Goal: Information Seeking & Learning: Learn about a topic

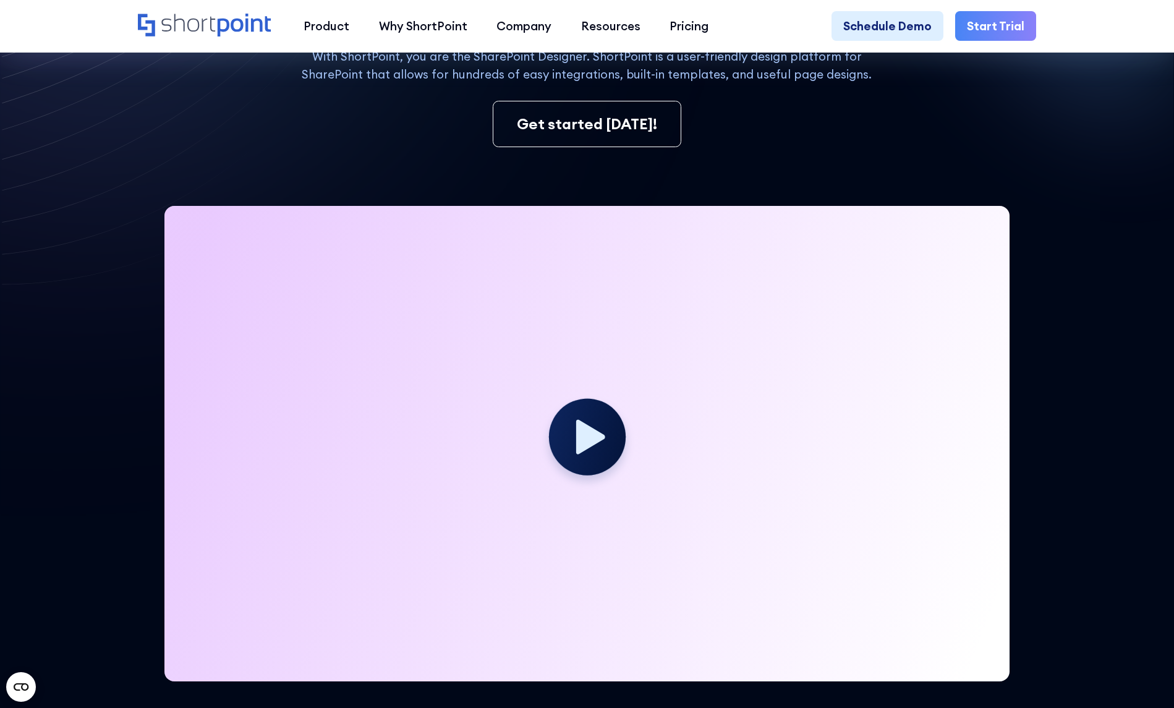
scroll to position [309, 0]
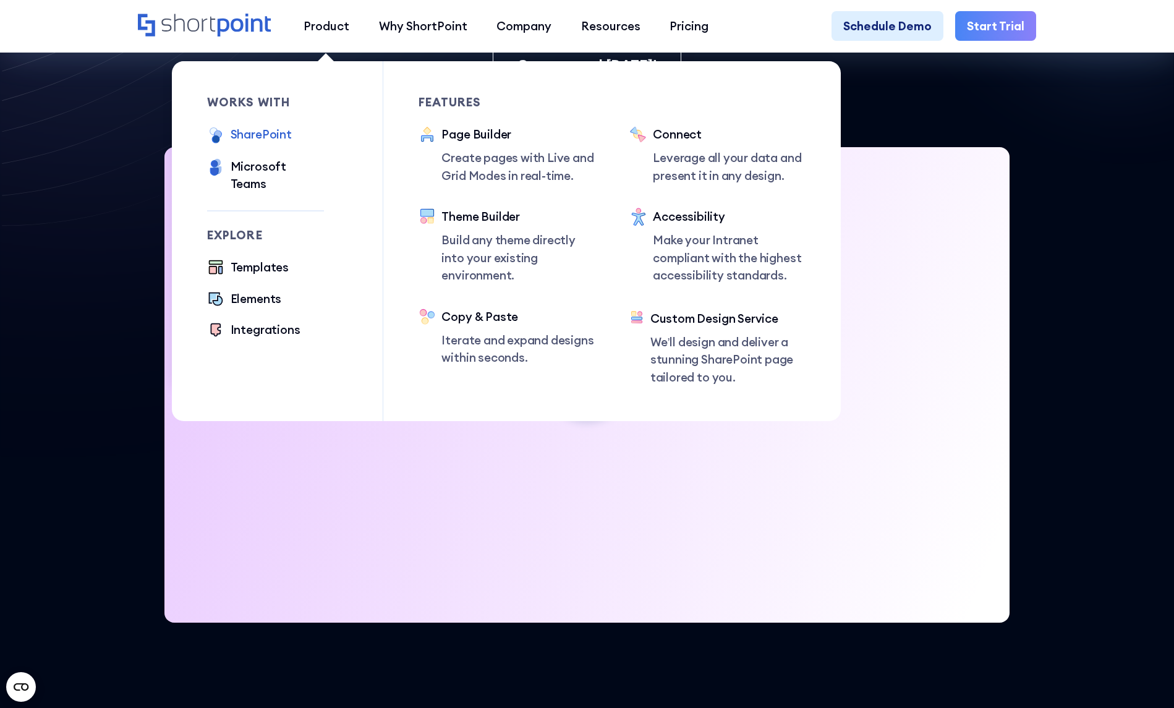
click at [249, 137] on div "SharePoint" at bounding box center [261, 133] width 61 height 17
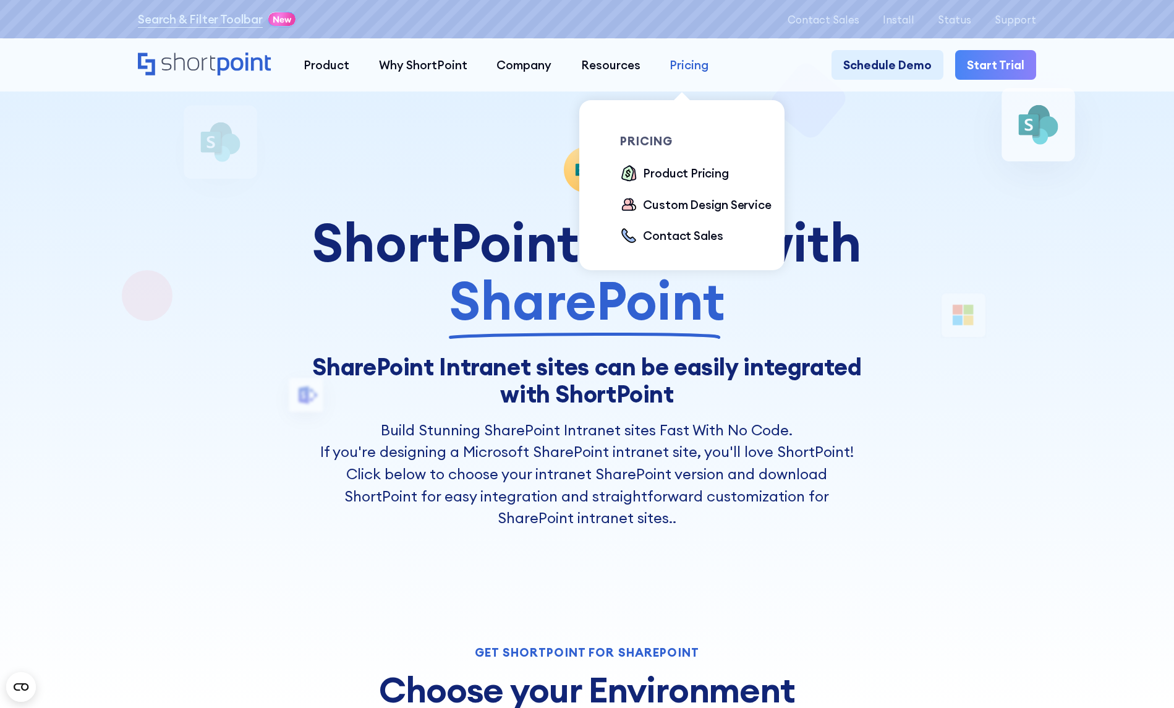
click at [681, 59] on div "Pricing" at bounding box center [689, 64] width 39 height 17
click at [679, 177] on div "Product Pricing" at bounding box center [685, 172] width 85 height 17
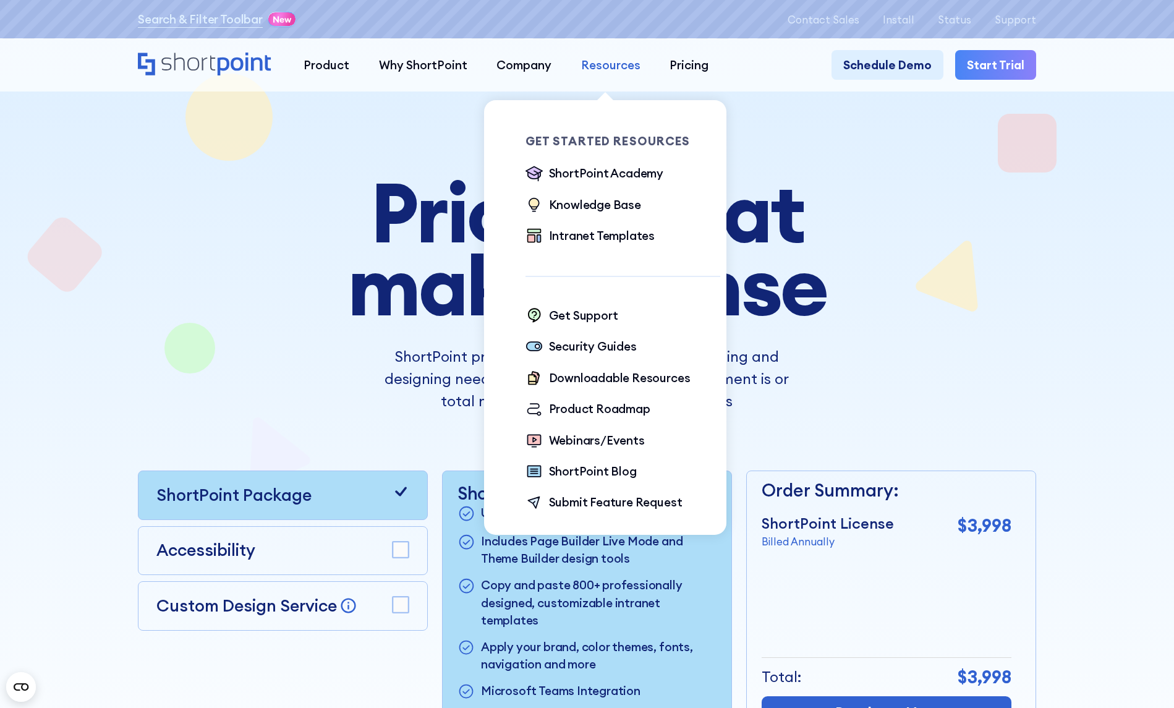
click at [603, 66] on div "Resources" at bounding box center [610, 64] width 59 height 17
click at [587, 237] on div "Intranet Templates" at bounding box center [602, 235] width 106 height 17
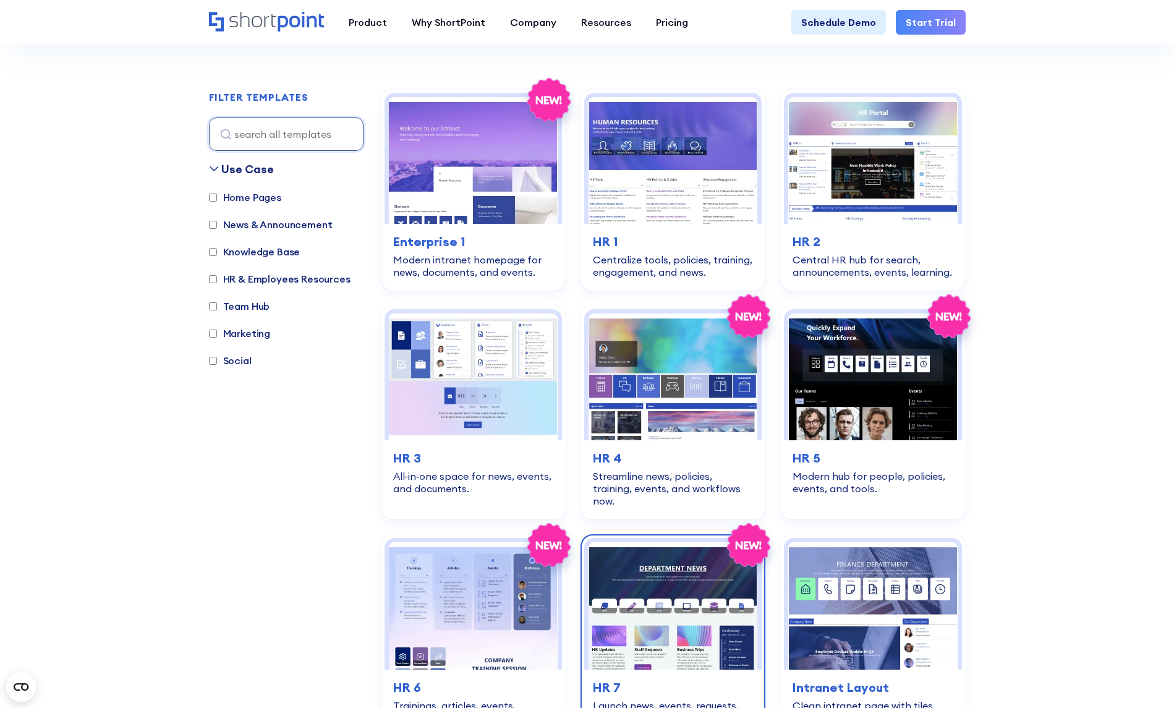
scroll to position [371, 0]
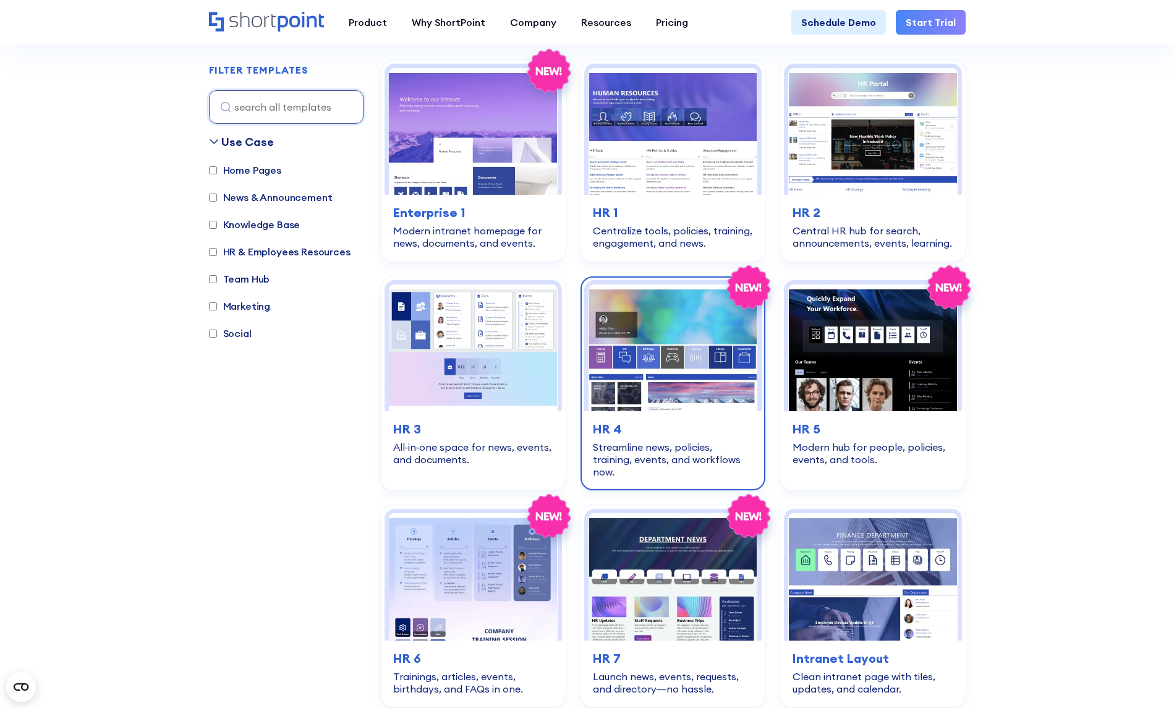
click at [667, 318] on img at bounding box center [673, 347] width 169 height 127
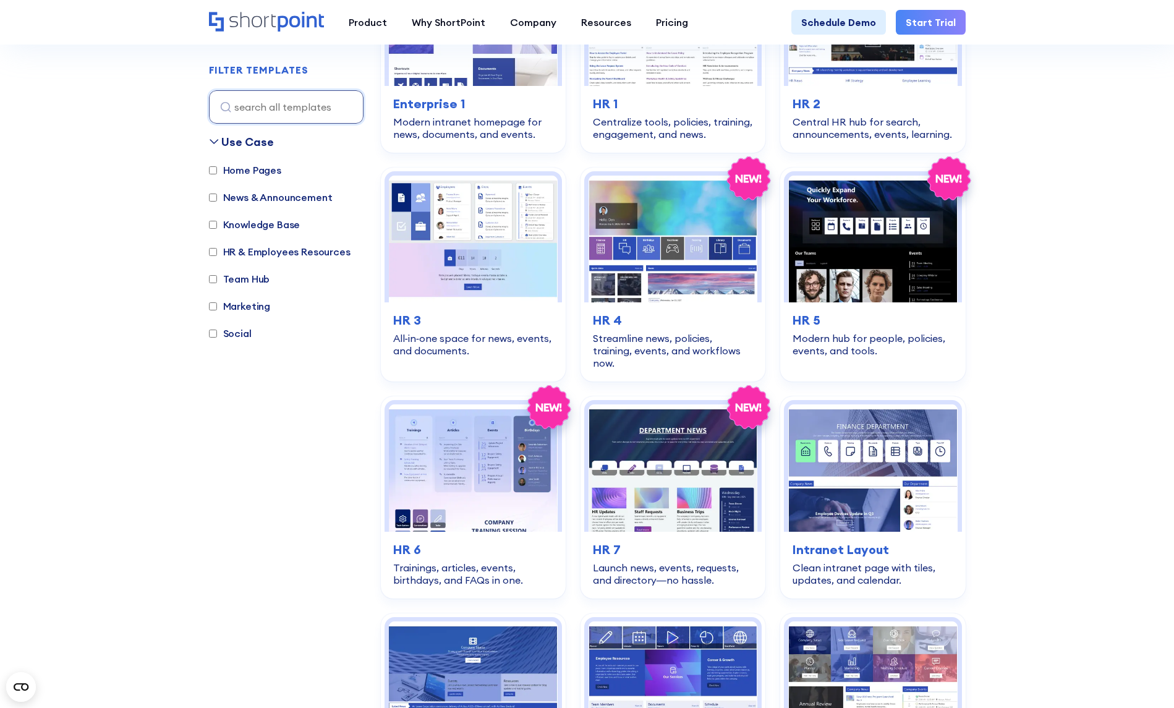
scroll to position [556, 0]
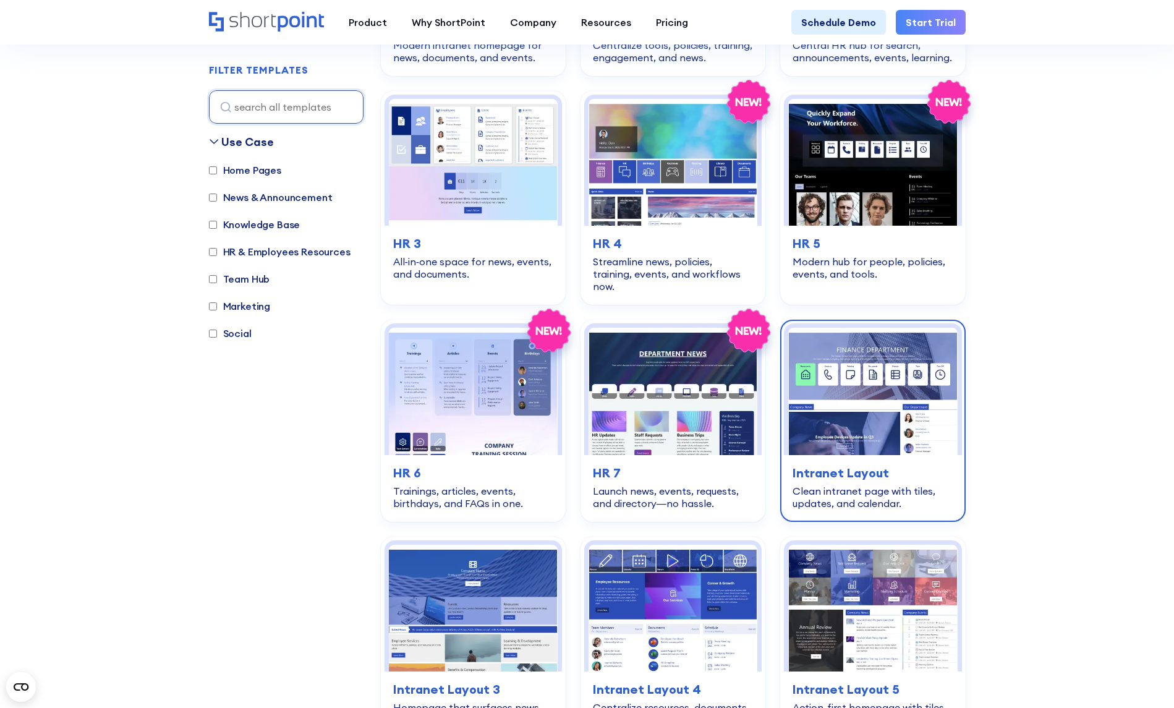
click at [841, 368] on img at bounding box center [872, 391] width 169 height 127
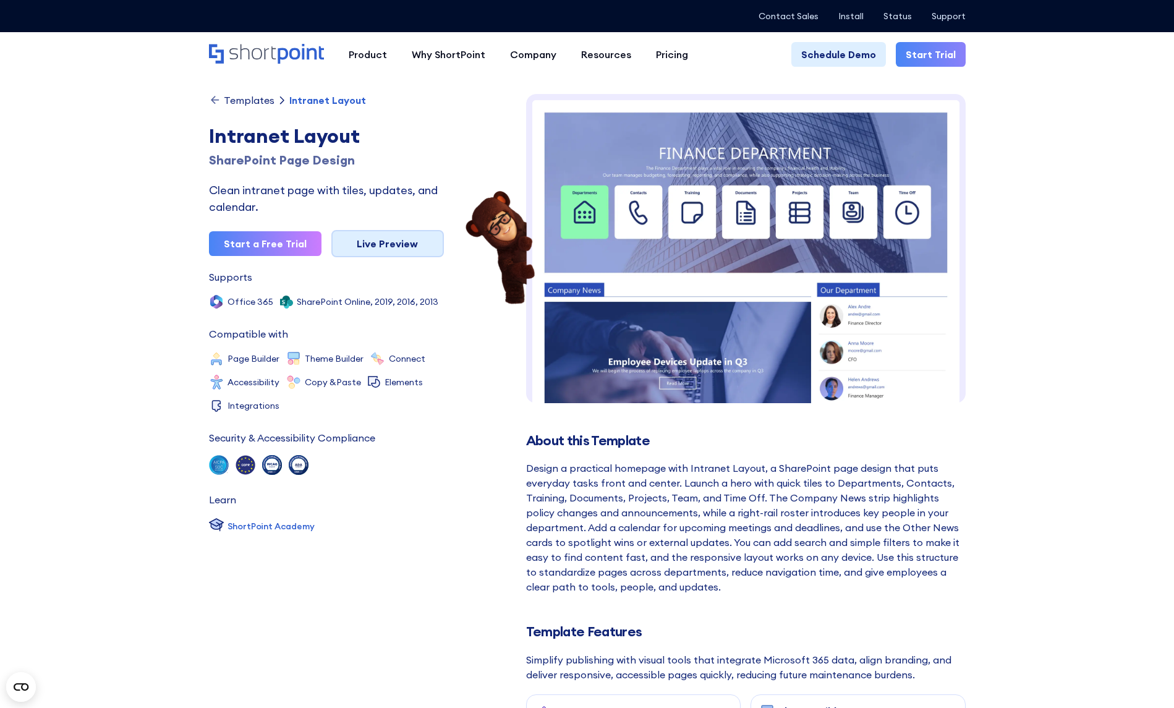
click at [405, 242] on link "Live Preview" at bounding box center [387, 243] width 113 height 27
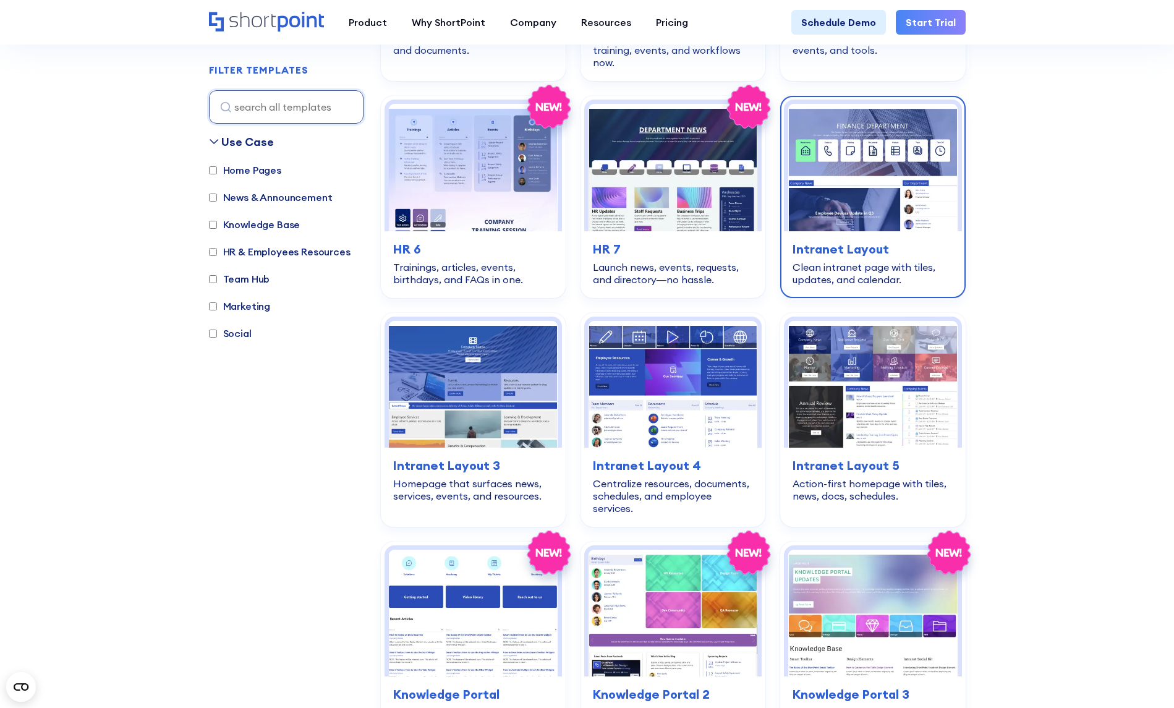
scroll to position [804, 0]
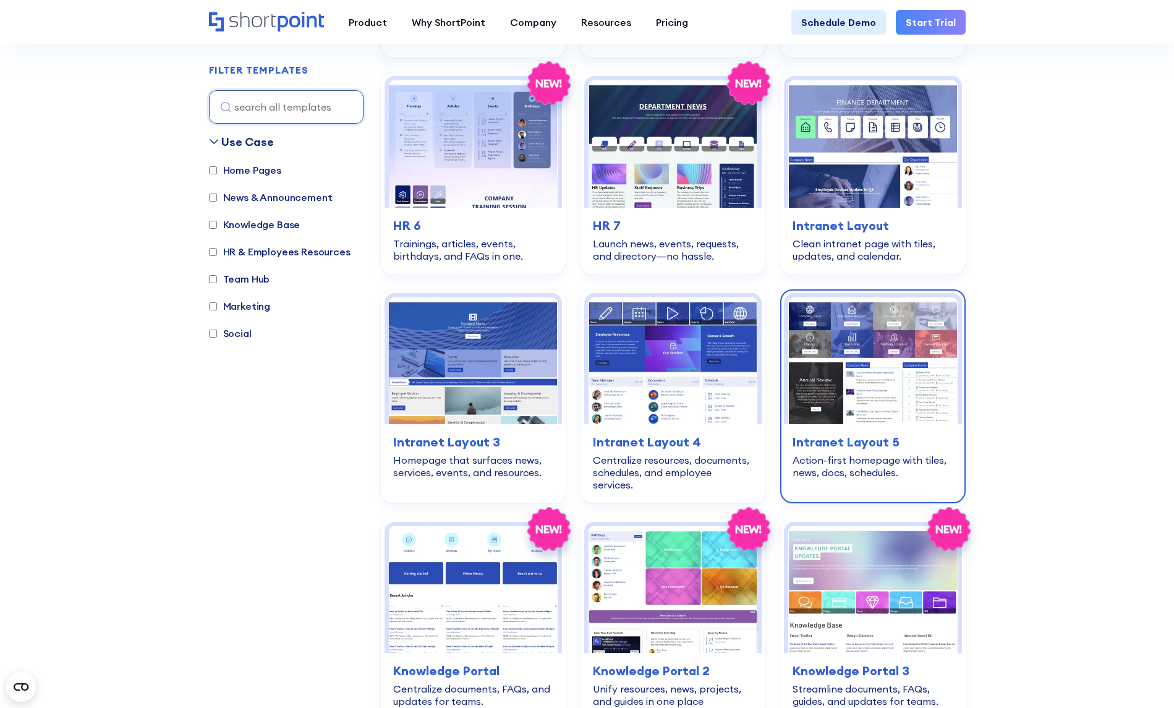
click at [930, 362] on img at bounding box center [872, 360] width 169 height 127
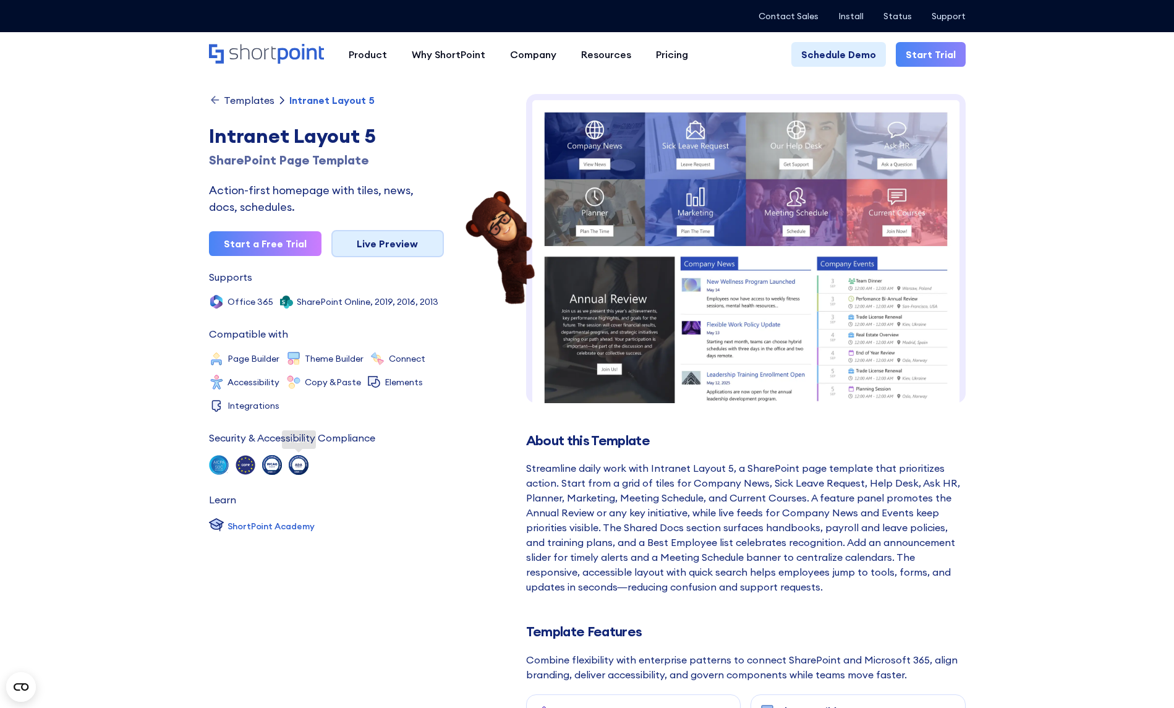
click at [378, 242] on link "Live Preview" at bounding box center [387, 243] width 113 height 27
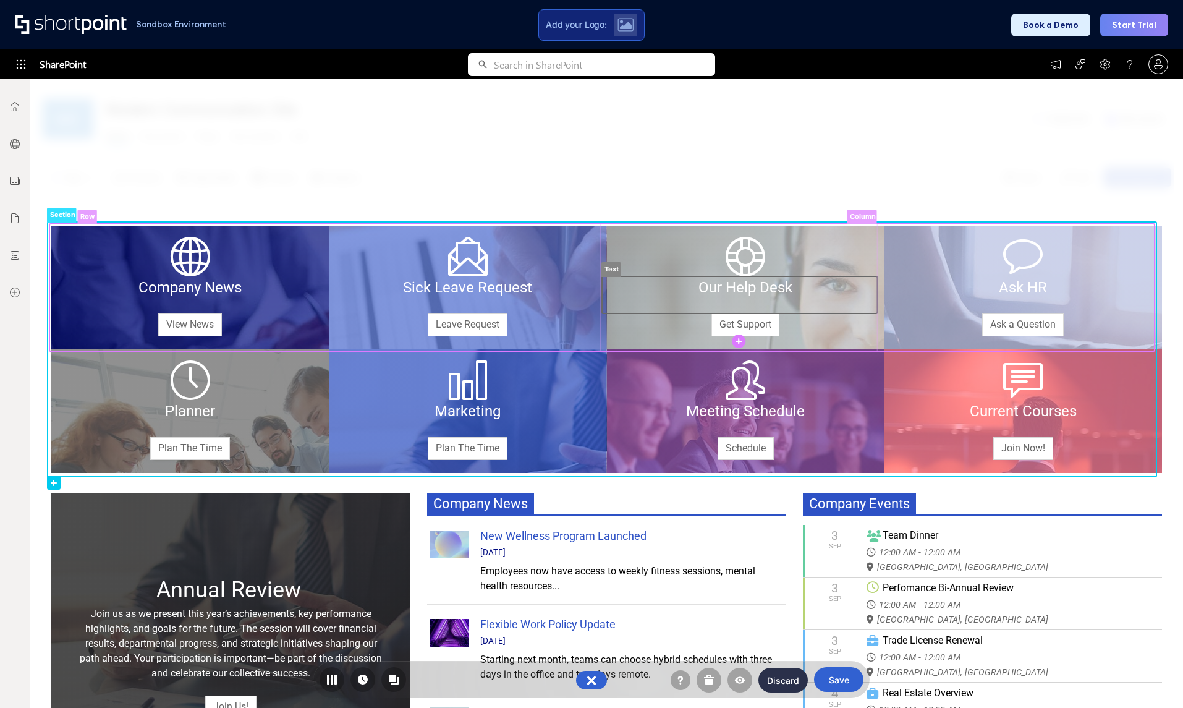
click at [742, 278] on rect at bounding box center [740, 294] width 276 height 37
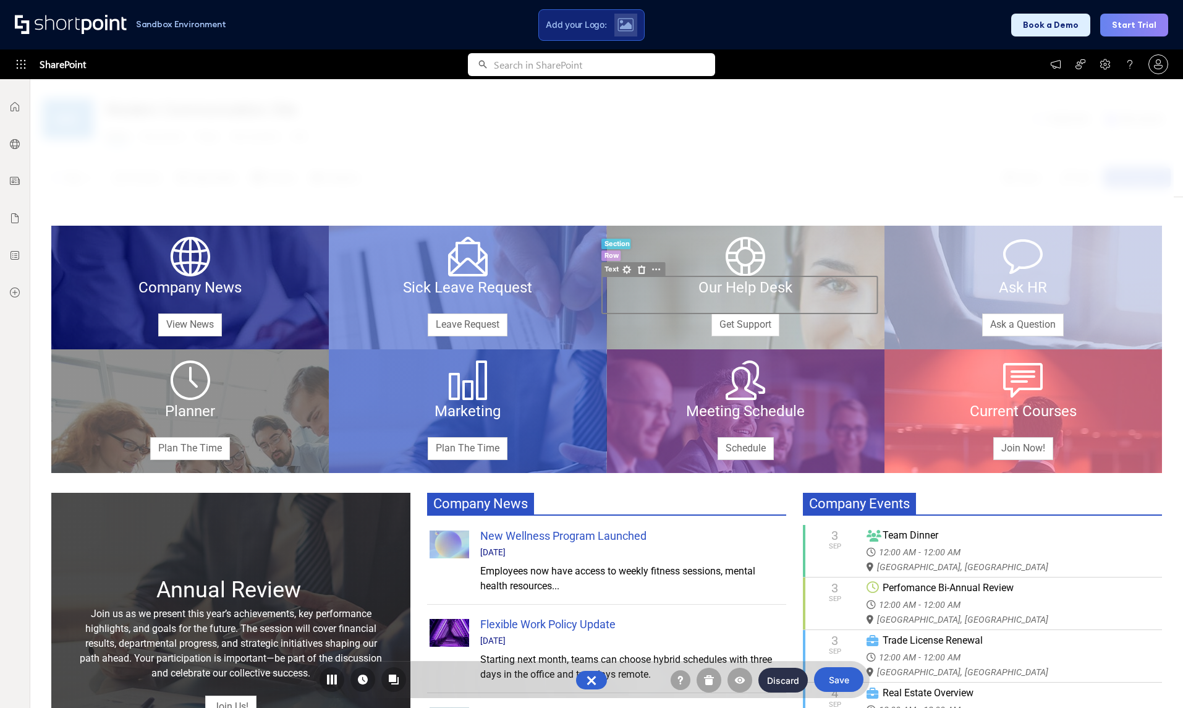
click at [726, 161] on div at bounding box center [602, 393] width 1144 height 629
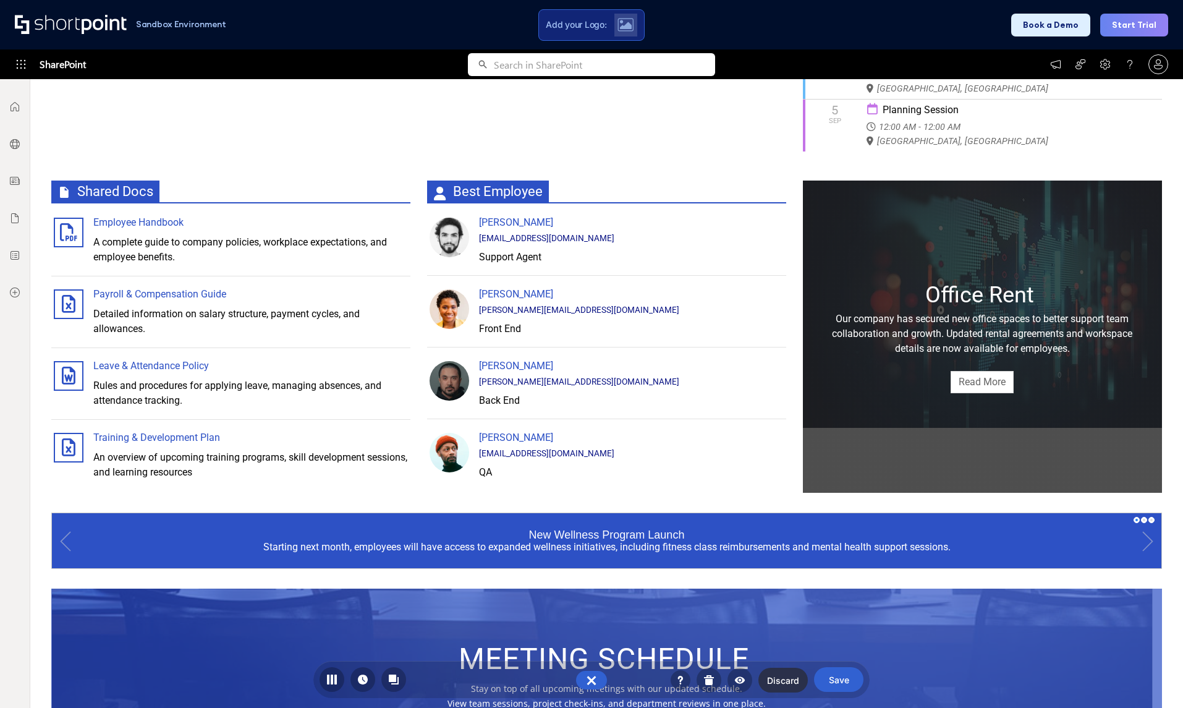
scroll to position [742, 0]
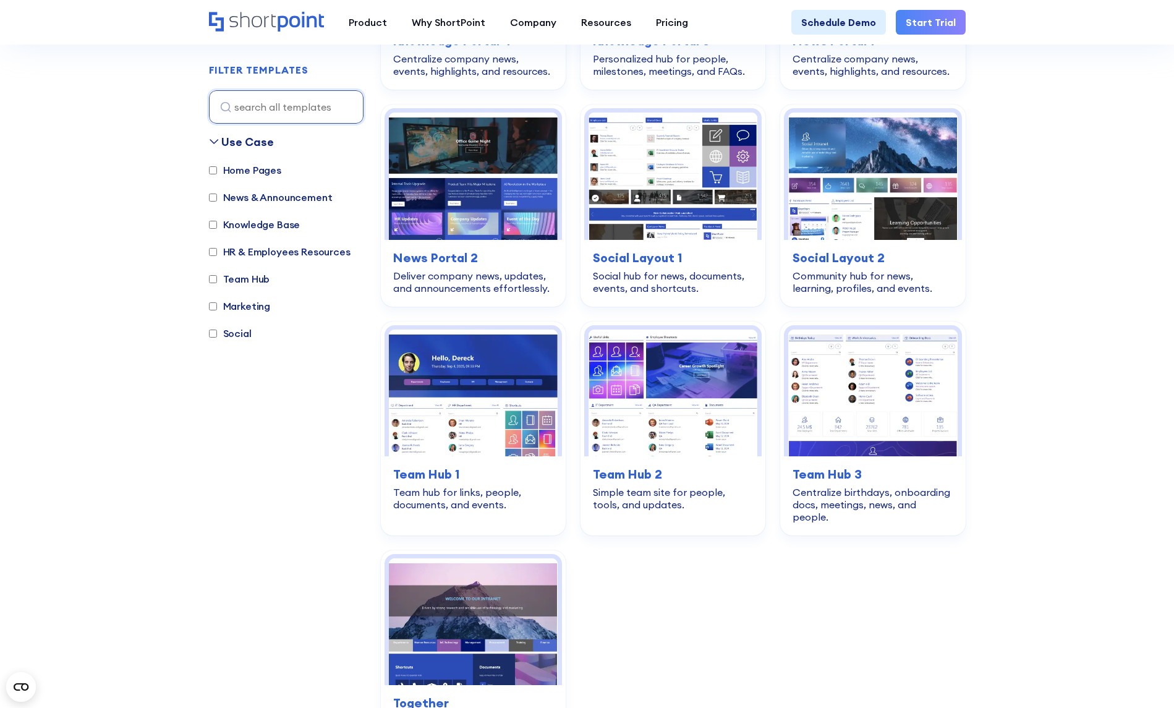
scroll to position [1607, 0]
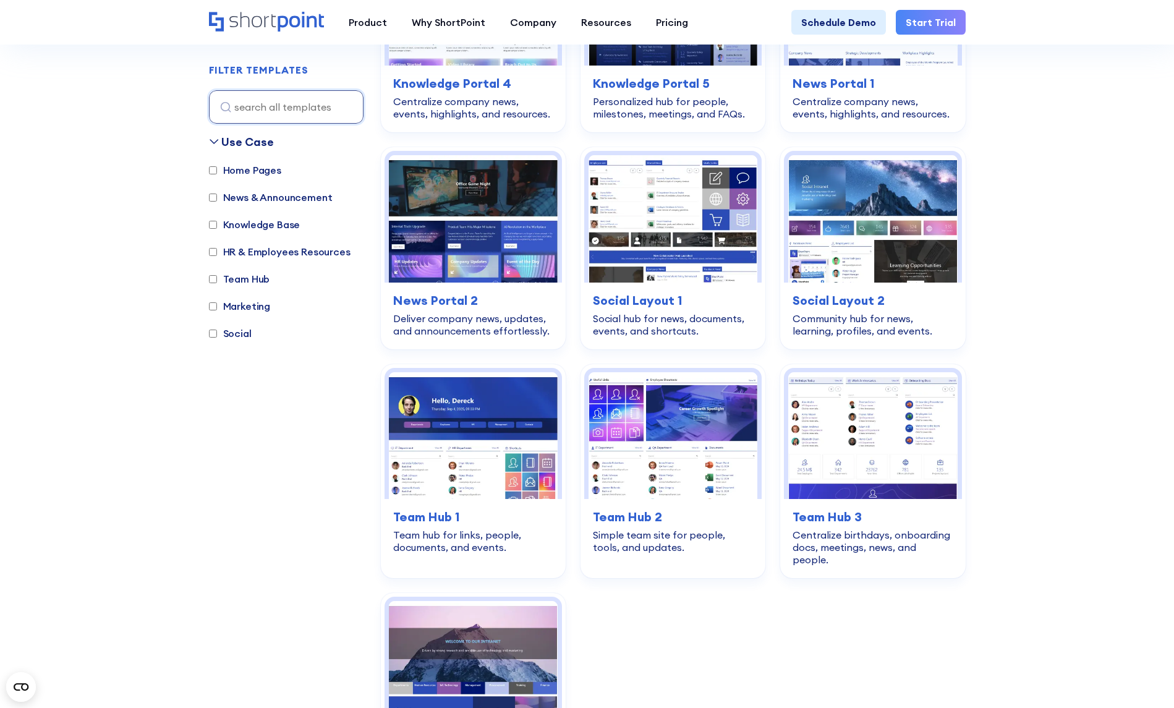
click at [212, 167] on input "Home Pages" at bounding box center [213, 170] width 8 height 8
checkbox input "true"
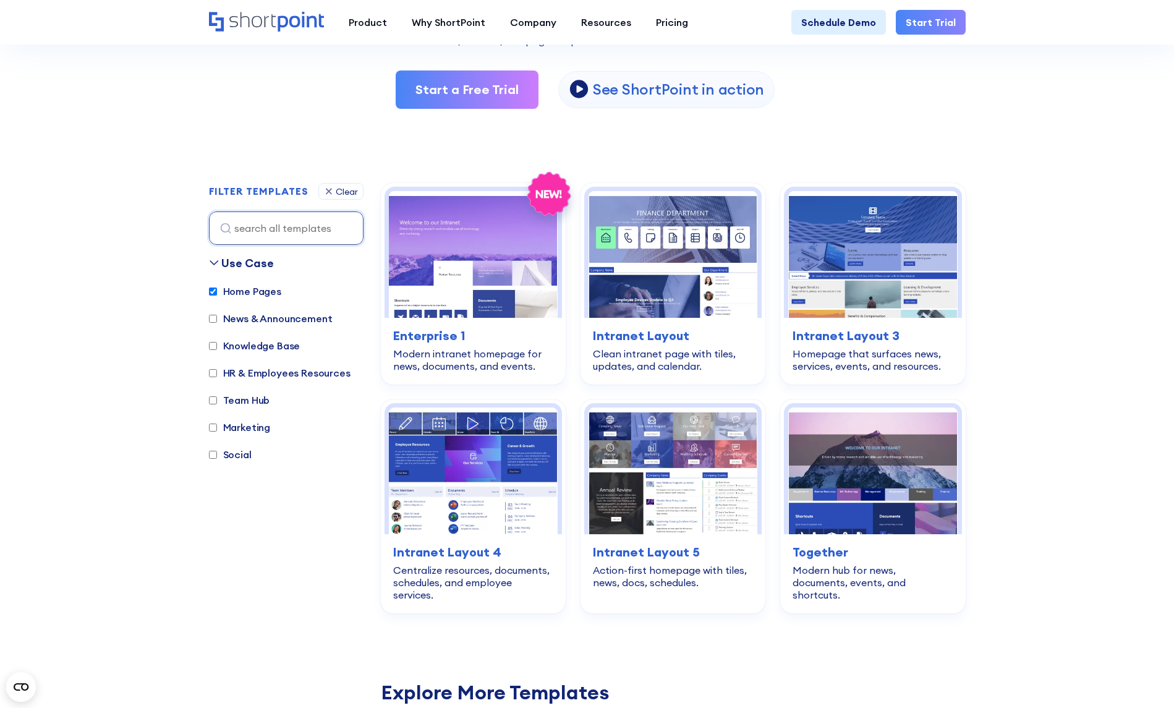
scroll to position [245, 0]
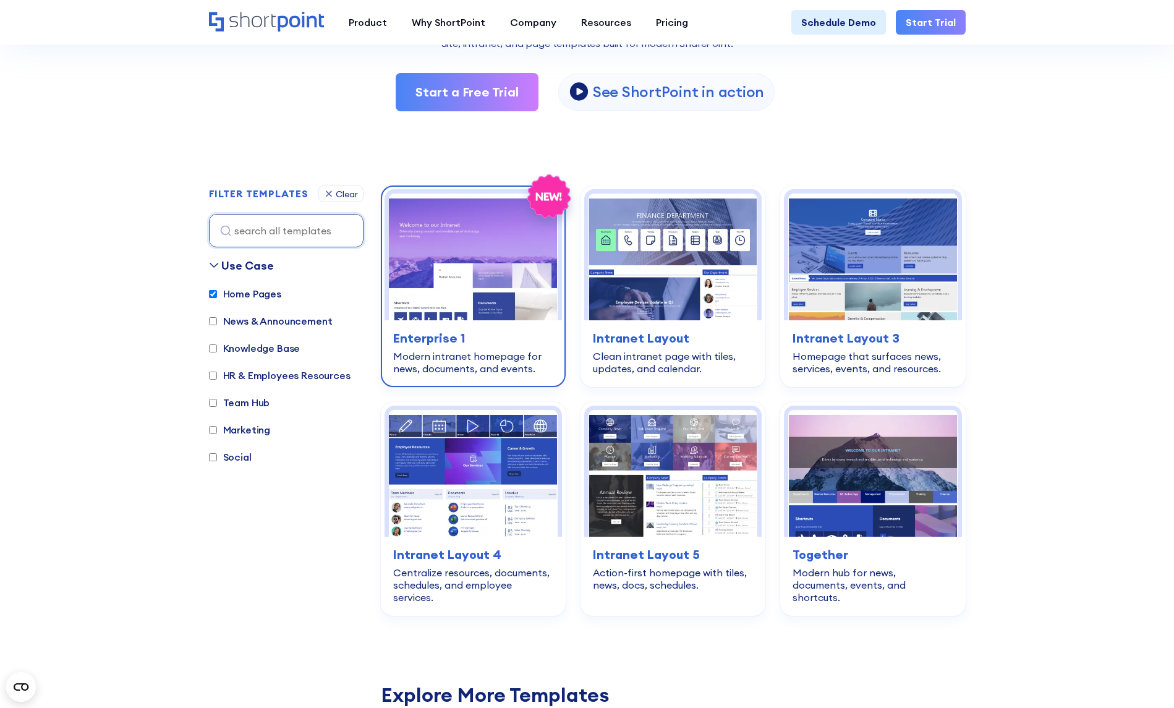
click at [464, 231] on img at bounding box center [473, 257] width 169 height 127
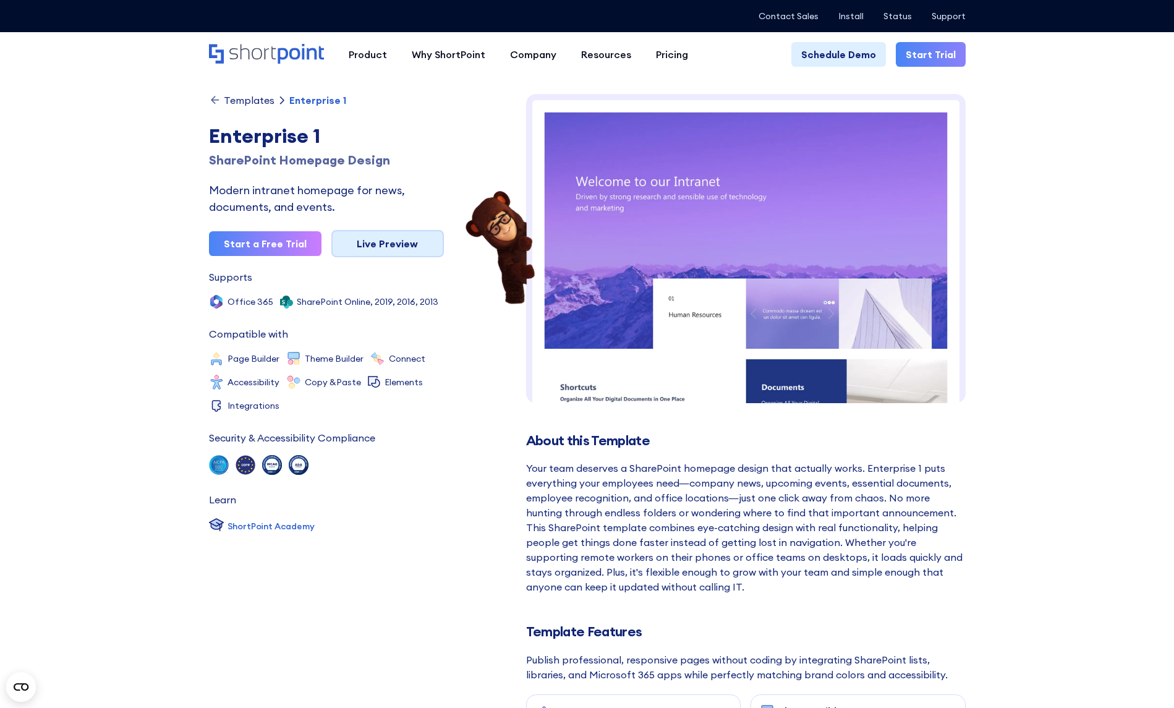
click at [394, 245] on link "Live Preview" at bounding box center [387, 243] width 113 height 27
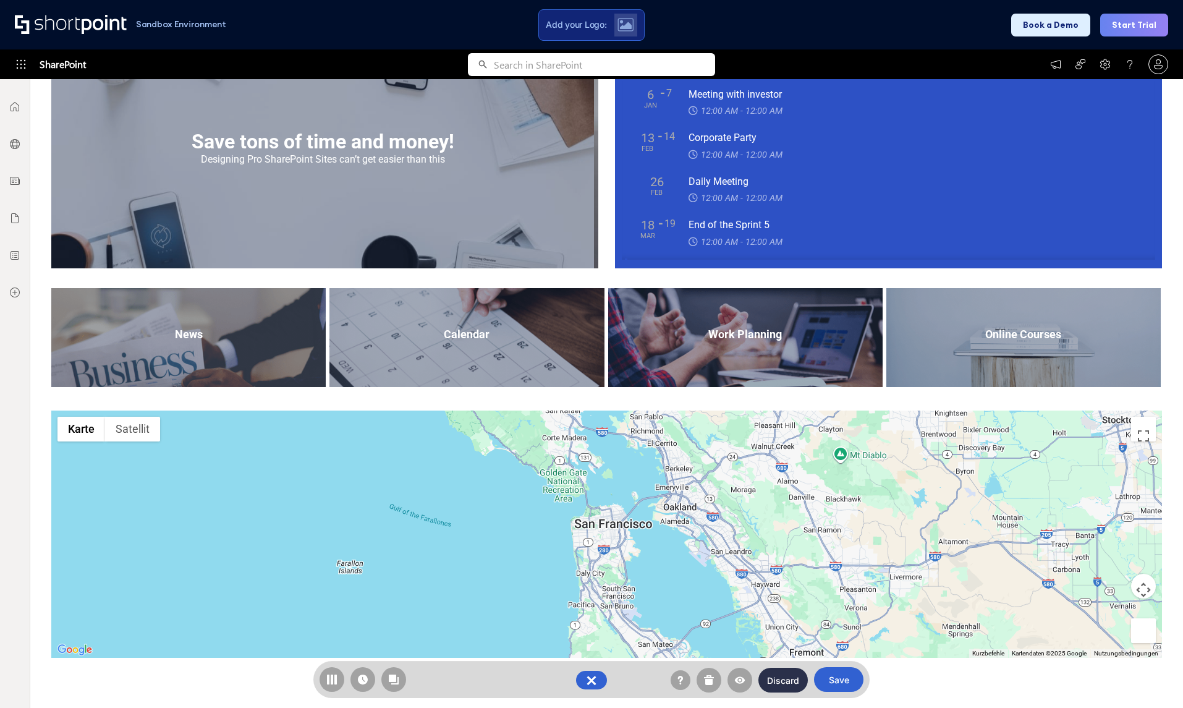
scroll to position [1132, 0]
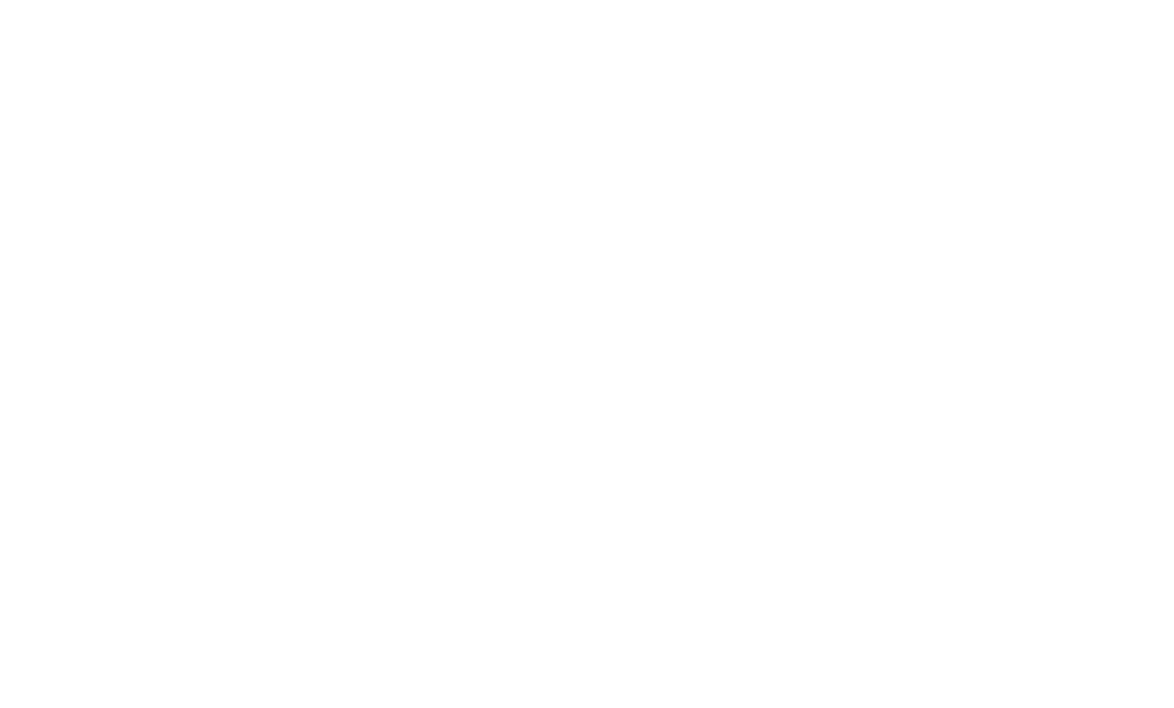
checkbox input "true"
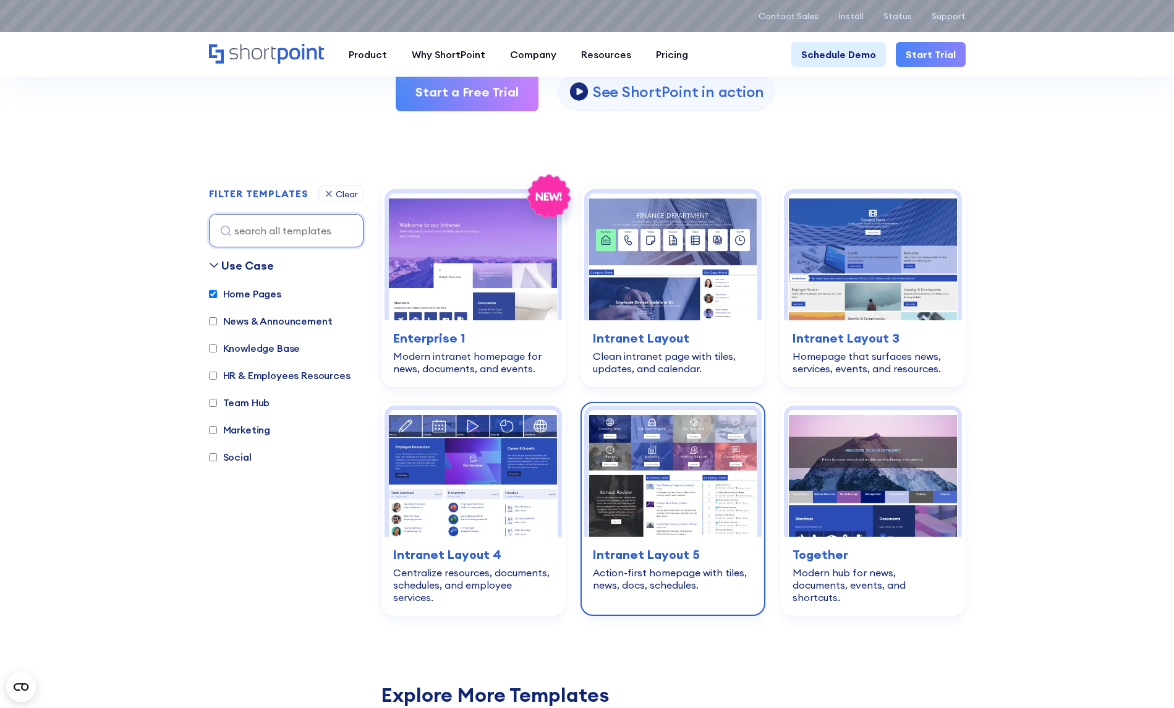
click at [698, 490] on img at bounding box center [673, 473] width 169 height 127
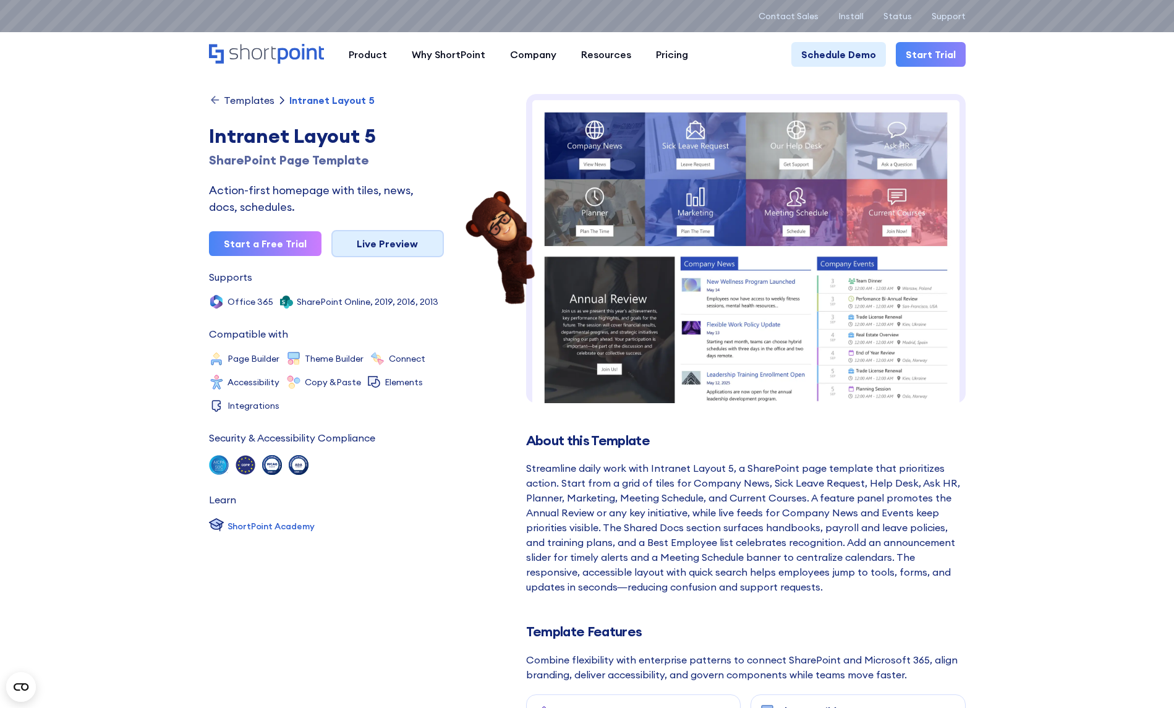
click at [369, 247] on link "Live Preview" at bounding box center [387, 243] width 113 height 27
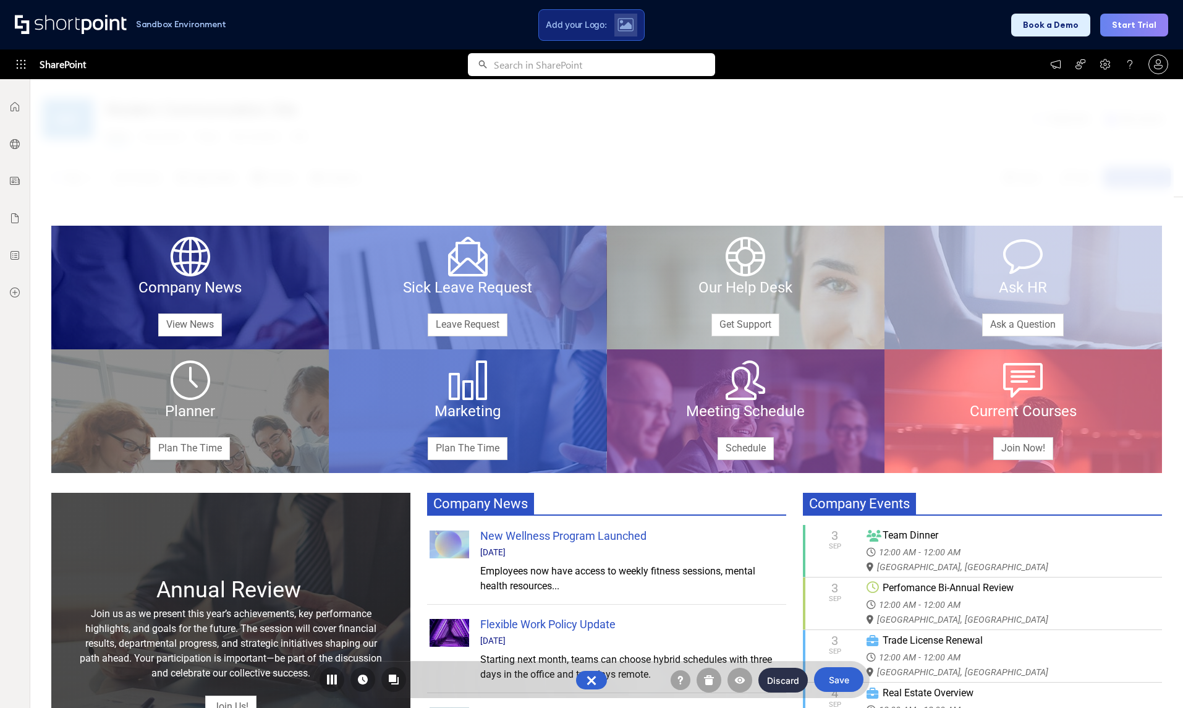
click at [195, 161] on div at bounding box center [602, 393] width 1144 height 629
